Goal: Task Accomplishment & Management: Complete application form

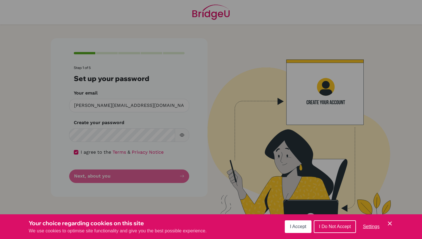
click at [304, 227] on span "I Accept" at bounding box center [298, 226] width 16 height 5
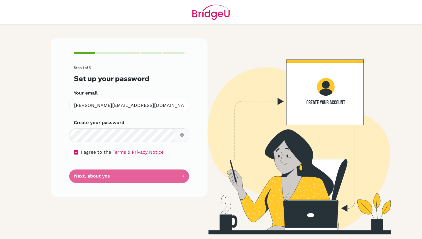
click at [184, 137] on button "button" at bounding box center [182, 135] width 14 height 14
click at [136, 172] on form "Step 1 of 5 Set up your password Your email [PERSON_NAME][EMAIL_ADDRESS][DOMAIN…" at bounding box center [129, 124] width 111 height 117
click at [180, 174] on form "Step 1 of 5 Set up your password Your email [PERSON_NAME][EMAIL_ADDRESS][DOMAIN…" at bounding box center [129, 124] width 111 height 117
click at [184, 177] on form "Step 1 of 5 Set up your password Your email [PERSON_NAME][EMAIL_ADDRESS][DOMAIN…" at bounding box center [129, 124] width 111 height 117
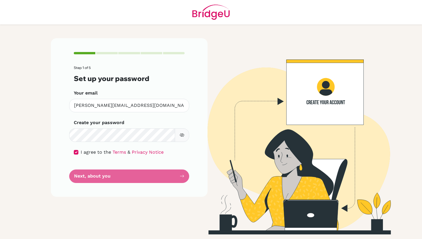
click at [160, 209] on div "Step 1 of 5 Set up your password Your email [PERSON_NAME][EMAIL_ADDRESS][DOMAIN…" at bounding box center [129, 136] width 164 height 196
click at [161, 188] on div "Step 1 of 5 Set up your password Your email [PERSON_NAME][EMAIL_ADDRESS][DOMAIN…" at bounding box center [129, 117] width 157 height 158
click at [162, 183] on div "Step 1 of 5 Set up your password Your email [PERSON_NAME][EMAIL_ADDRESS][DOMAIN…" at bounding box center [129, 117] width 157 height 158
click at [164, 180] on form "Step 1 of 5 Set up your password Your email [PERSON_NAME][EMAIL_ADDRESS][DOMAIN…" at bounding box center [129, 124] width 111 height 117
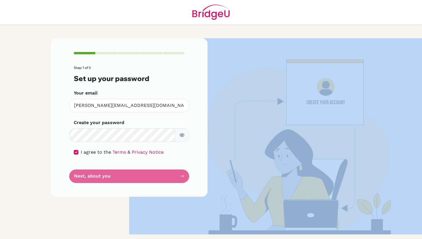
click at [164, 180] on form "Step 1 of 5 Set up your password Your email [PERSON_NAME][EMAIL_ADDRESS][DOMAIN…" at bounding box center [129, 124] width 111 height 117
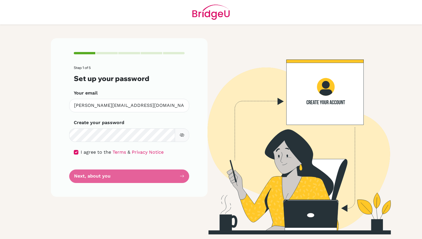
click at [164, 179] on form "Step 1 of 5 Set up your password Your email [PERSON_NAME][EMAIL_ADDRESS][DOMAIN…" at bounding box center [129, 124] width 111 height 117
click at [135, 177] on form "Step 1 of 5 Set up your password Your email [PERSON_NAME][EMAIL_ADDRESS][DOMAIN…" at bounding box center [129, 124] width 111 height 117
click at [91, 176] on form "Step 1 of 5 Set up your password Your email [PERSON_NAME][EMAIL_ADDRESS][DOMAIN…" at bounding box center [129, 124] width 111 height 117
click at [183, 176] on form "Step 1 of 5 Set up your password Your email [PERSON_NAME][EMAIL_ADDRESS][DOMAIN…" at bounding box center [129, 124] width 111 height 117
click at [145, 122] on div "Create your password Make sure it's at least 6 characters" at bounding box center [129, 130] width 111 height 23
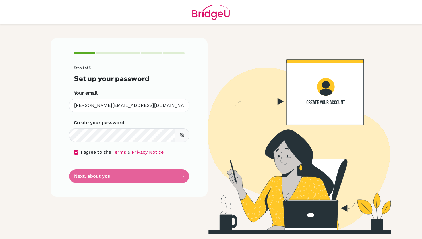
click at [135, 174] on form "Step 1 of 5 Set up your password Your email [PERSON_NAME][EMAIL_ADDRESS][DOMAIN…" at bounding box center [129, 124] width 111 height 117
click at [89, 175] on form "Step 1 of 5 Set up your password Your email [PERSON_NAME][EMAIL_ADDRESS][DOMAIN…" at bounding box center [129, 124] width 111 height 117
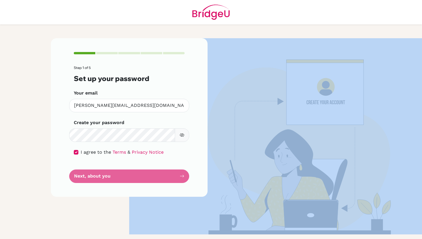
click at [89, 175] on form "Step 1 of 5 Set up your password Your email [PERSON_NAME][EMAIL_ADDRESS][DOMAIN…" at bounding box center [129, 124] width 111 height 117
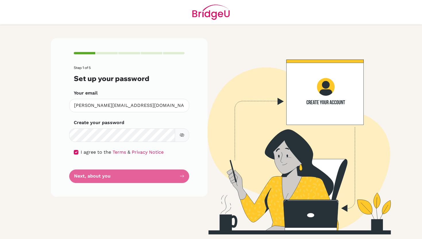
click at [83, 203] on div "Step 1 of 5 Set up your password Your email [PERSON_NAME][EMAIL_ADDRESS][DOMAIN…" at bounding box center [129, 136] width 164 height 196
click at [184, 175] on form "Step 1 of 5 Set up your password Your email [PERSON_NAME][EMAIL_ADDRESS][DOMAIN…" at bounding box center [129, 124] width 111 height 117
click at [81, 151] on span "I agree to the" at bounding box center [96, 151] width 30 height 5
click at [79, 151] on div "I agree to the Terms & Privacy Notice" at bounding box center [129, 152] width 111 height 7
click at [76, 151] on input "checkbox" at bounding box center [76, 152] width 5 height 5
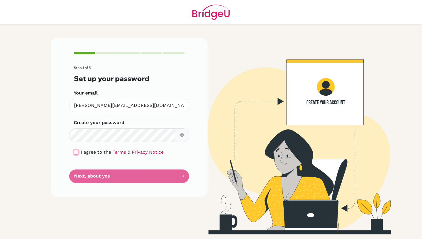
checkbox input "true"
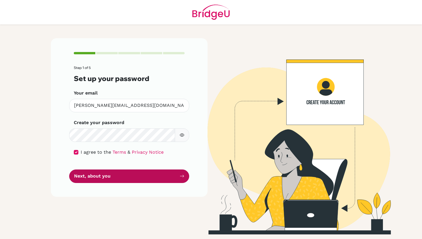
click at [112, 175] on button "Next, about you" at bounding box center [129, 177] width 120 height 14
